Goal: Information Seeking & Learning: Learn about a topic

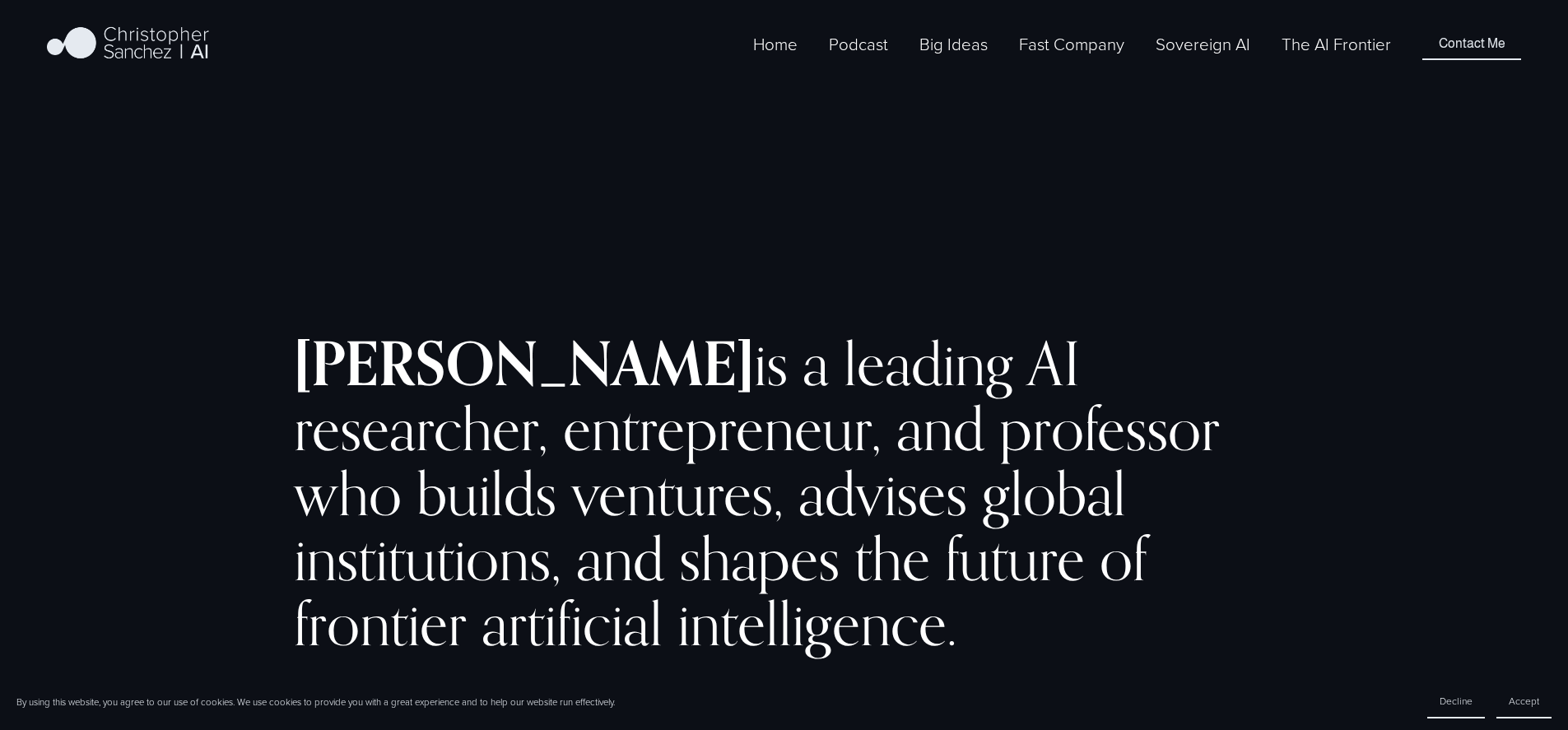
click at [1323, 57] on link "The AI Frontier" at bounding box center [1336, 44] width 109 height 27
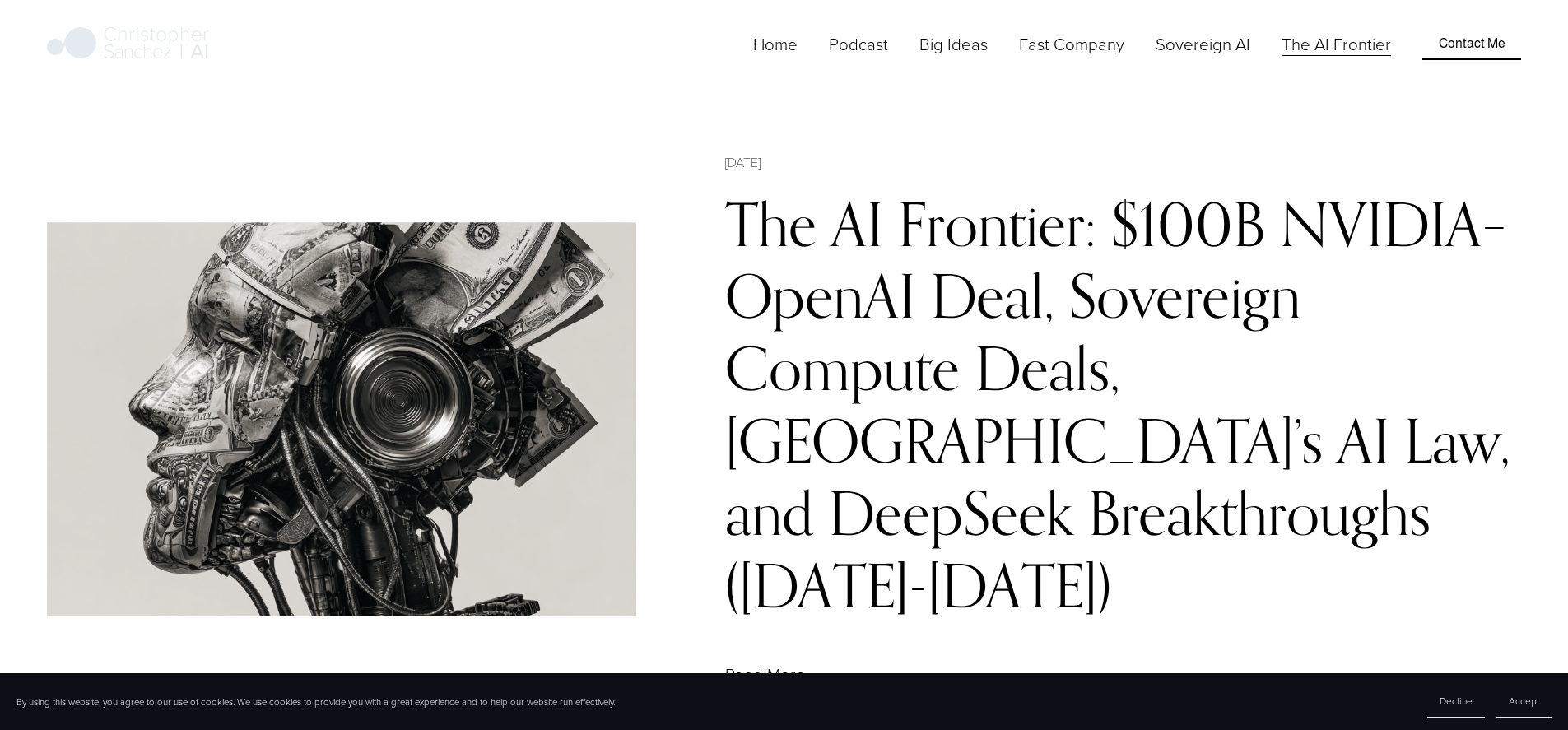
click at [810, 253] on link "The AI Frontier: $100B NVIDIA–OpenAI Deal, Sovereign Compute Deals, [GEOGRAPHIC…" at bounding box center [1117, 404] width 785 height 433
